Goal: Answer question/provide support

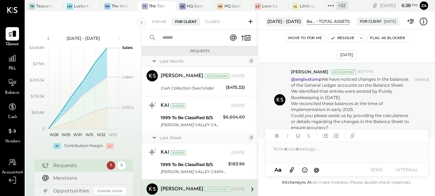
scroll to position [52, 0]
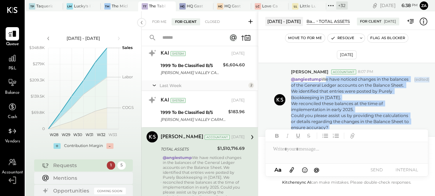
drag, startPoint x: 324, startPoint y: 78, endPoint x: 361, endPoint y: 135, distance: 67.9
click at [361, 135] on div "[DATE] - [DATE] Balance Sheet TOTAL ASSETS For Client [DATE] Move to for me Res…" at bounding box center [346, 103] width 177 height 185
copy div "We have noticed changes in the balances of the General Ledger accounts on the B…"
click at [361, 108] on p "@angiestump We have noticed changes in the balances of the General Ledger accou…" at bounding box center [351, 103] width 120 height 54
drag, startPoint x: 330, startPoint y: 126, endPoint x: 325, endPoint y: 77, distance: 49.5
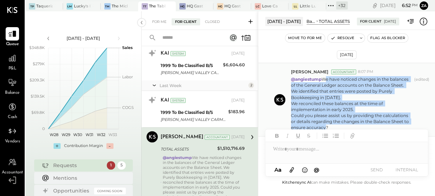
click at [325, 77] on p "@angiestump We have noticed changes in the balances of the General Ledger accou…" at bounding box center [351, 103] width 120 height 54
copy p "We have noticed changes in the balances of the General Ledger accounts on the B…"
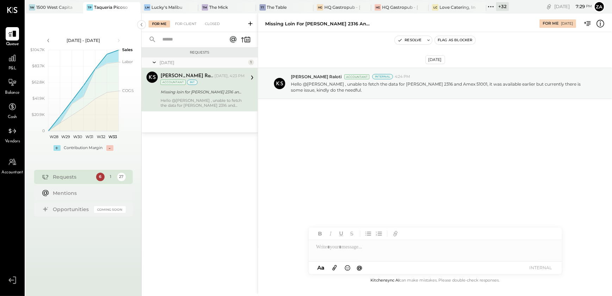
click at [378, 145] on div "Aug 12th, 2025 Unnati M. Raloti Accountant Internal 4:24 PM Hello @molly , unab…" at bounding box center [435, 101] width 354 height 102
click at [332, 252] on div at bounding box center [435, 247] width 254 height 14
type input "*"
click at [535, 267] on button "INTERNAL" at bounding box center [541, 268] width 28 height 10
click at [418, 39] on button "Resolve" at bounding box center [410, 40] width 30 height 8
